Goal: Check status: Check status

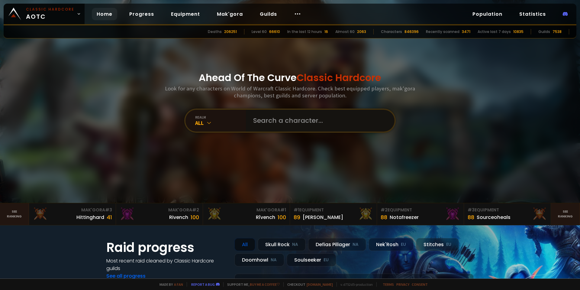
click at [277, 120] on input "text" at bounding box center [318, 121] width 138 height 22
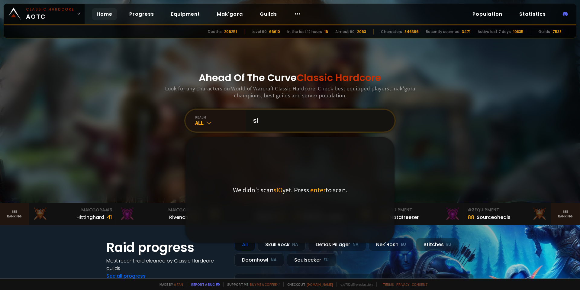
type input "s"
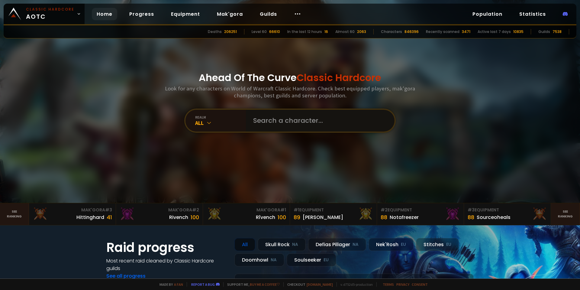
type input "s"
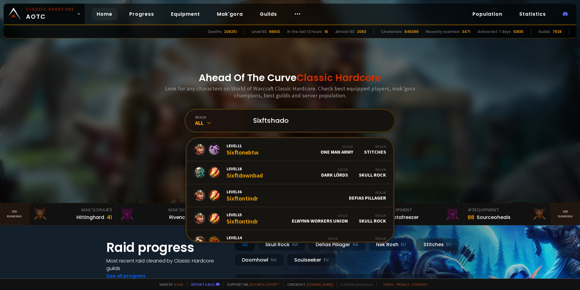
type input "Sixftshadow"
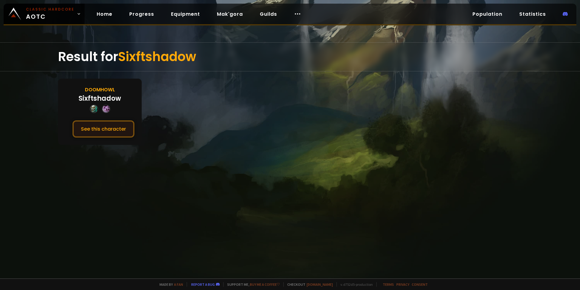
click at [123, 129] on button "See this character" at bounding box center [103, 128] width 62 height 17
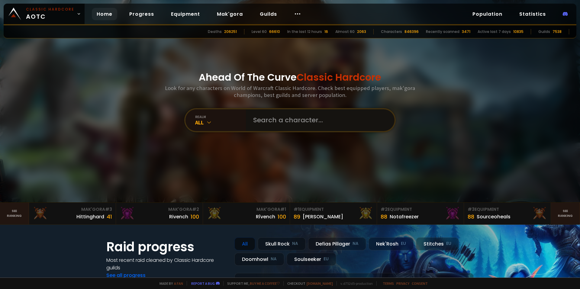
click at [298, 121] on input "text" at bounding box center [318, 120] width 138 height 22
type input "Shadowboltin"
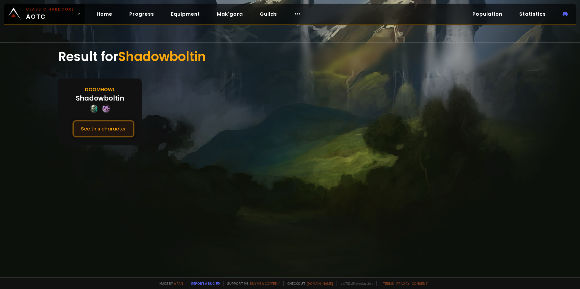
click at [114, 125] on button "See this character" at bounding box center [103, 128] width 62 height 17
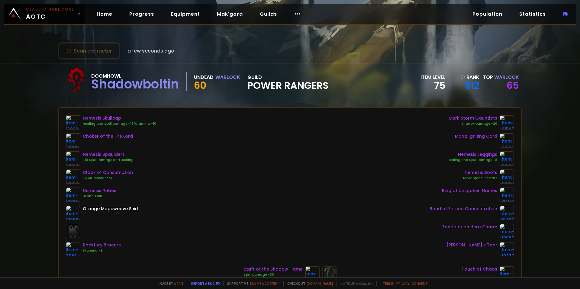
click at [387, 69] on div "Doomhowl Shadowboltin Undead Warlock 60 guild Power Rangers item level 75 rank …" at bounding box center [290, 81] width 464 height 36
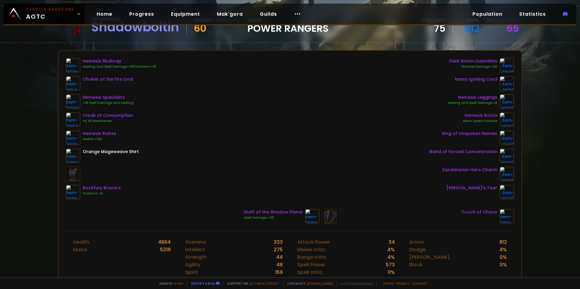
scroll to position [60, 0]
